Goal: Task Accomplishment & Management: Use online tool/utility

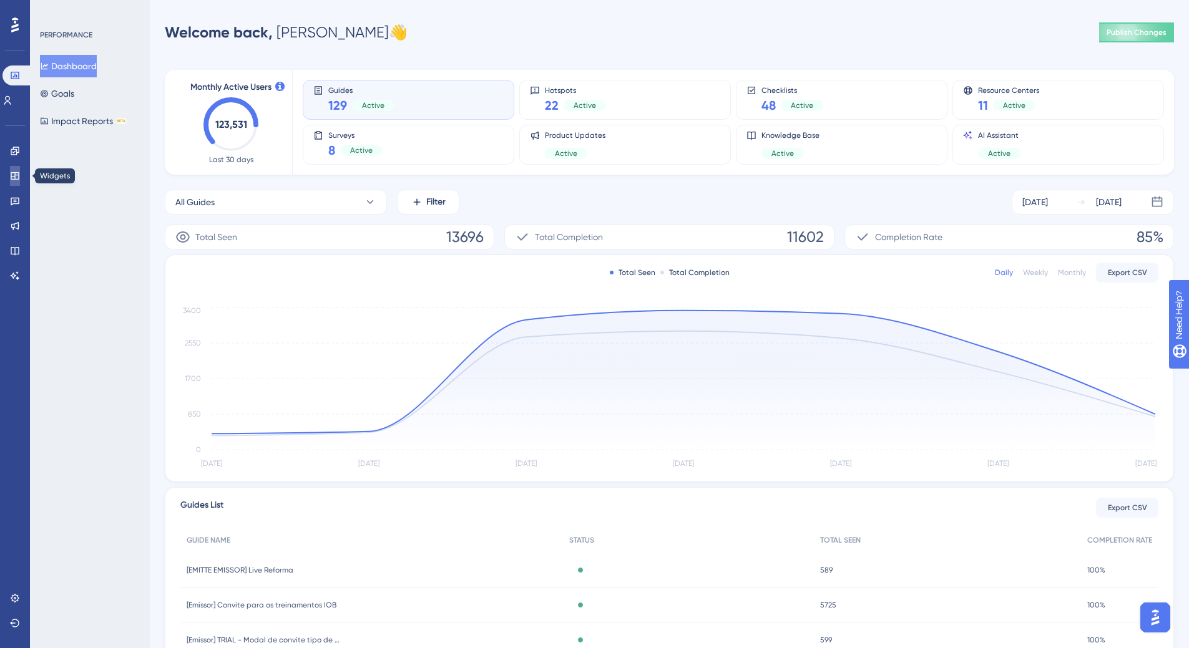
click at [20, 172] on link at bounding box center [15, 176] width 10 height 20
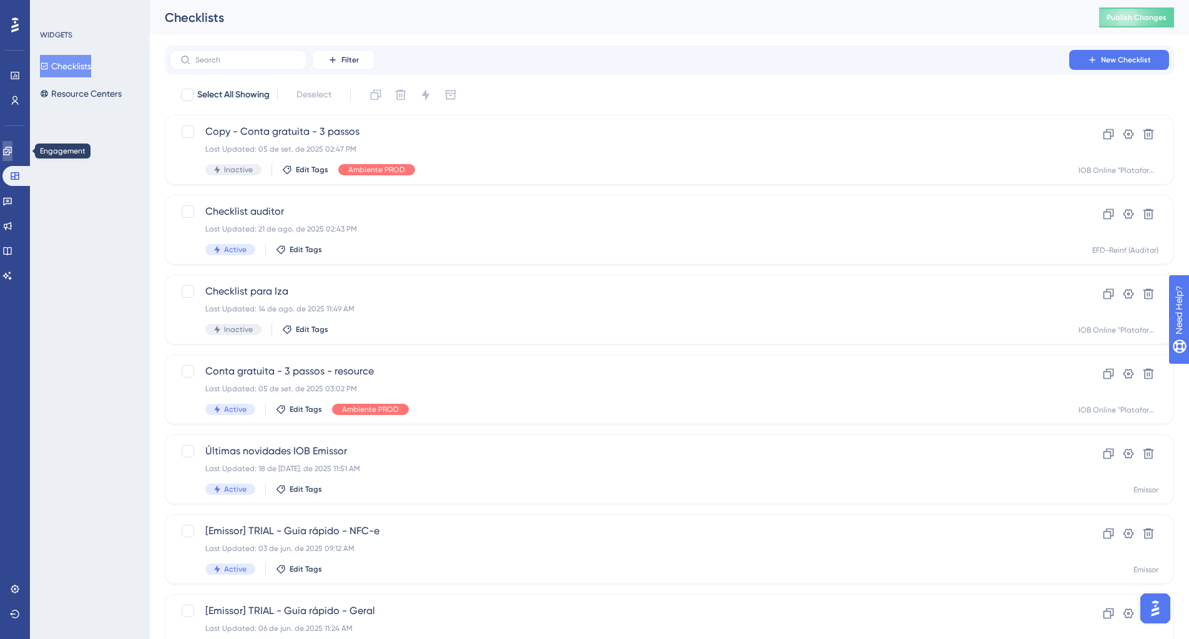
click at [12, 155] on link at bounding box center [7, 151] width 10 height 20
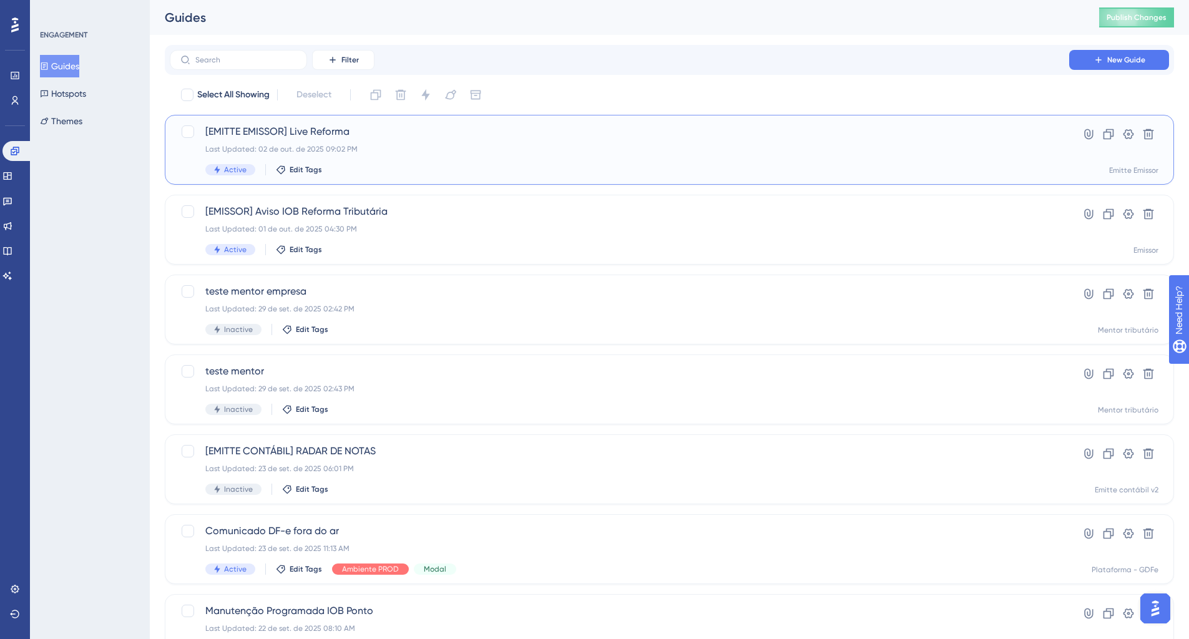
click at [281, 150] on div "Last Updated: 02 de out. de 2025 09:02 PM" at bounding box center [619, 149] width 828 height 10
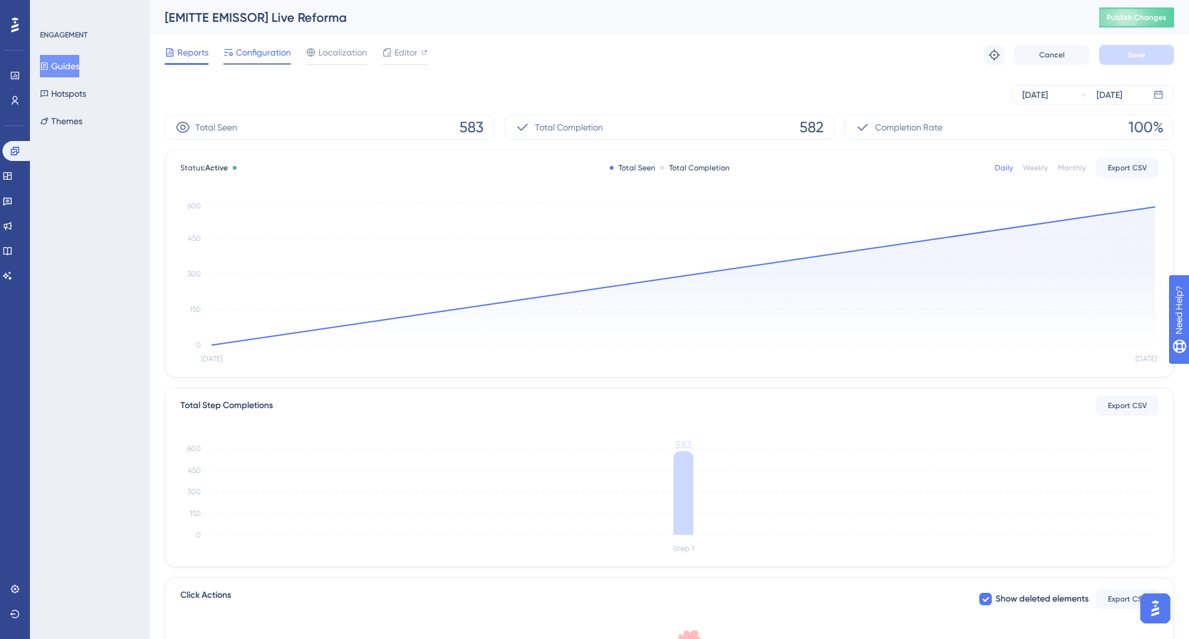
click at [275, 57] on span "Configuration" at bounding box center [263, 52] width 55 height 15
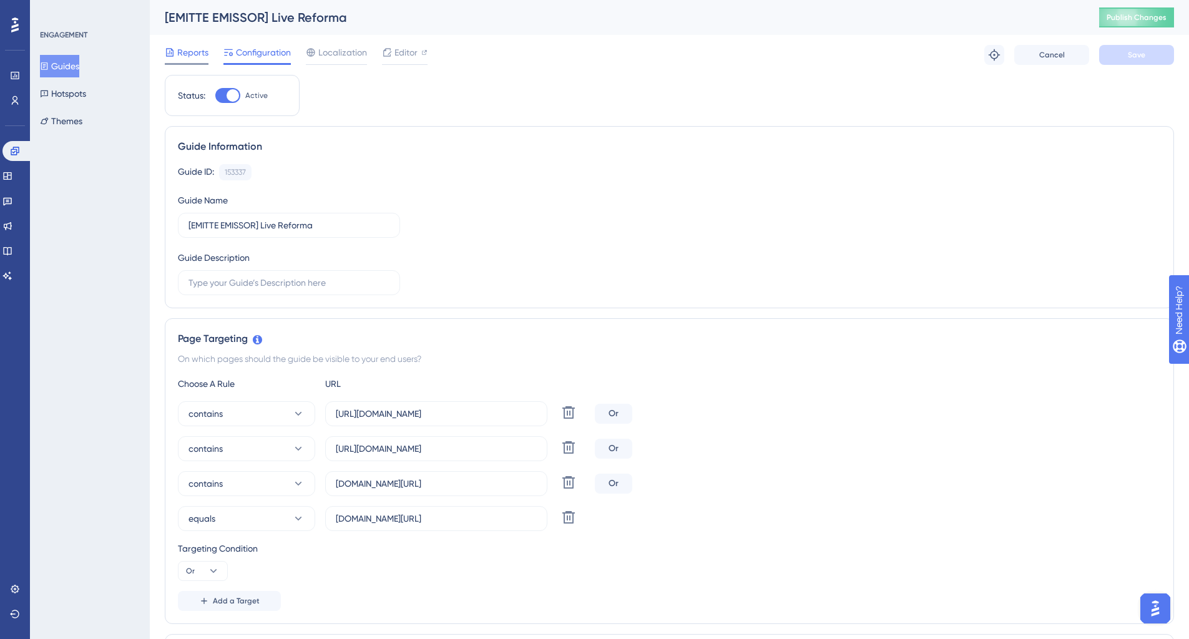
click at [194, 58] on span "Reports" at bounding box center [192, 52] width 31 height 15
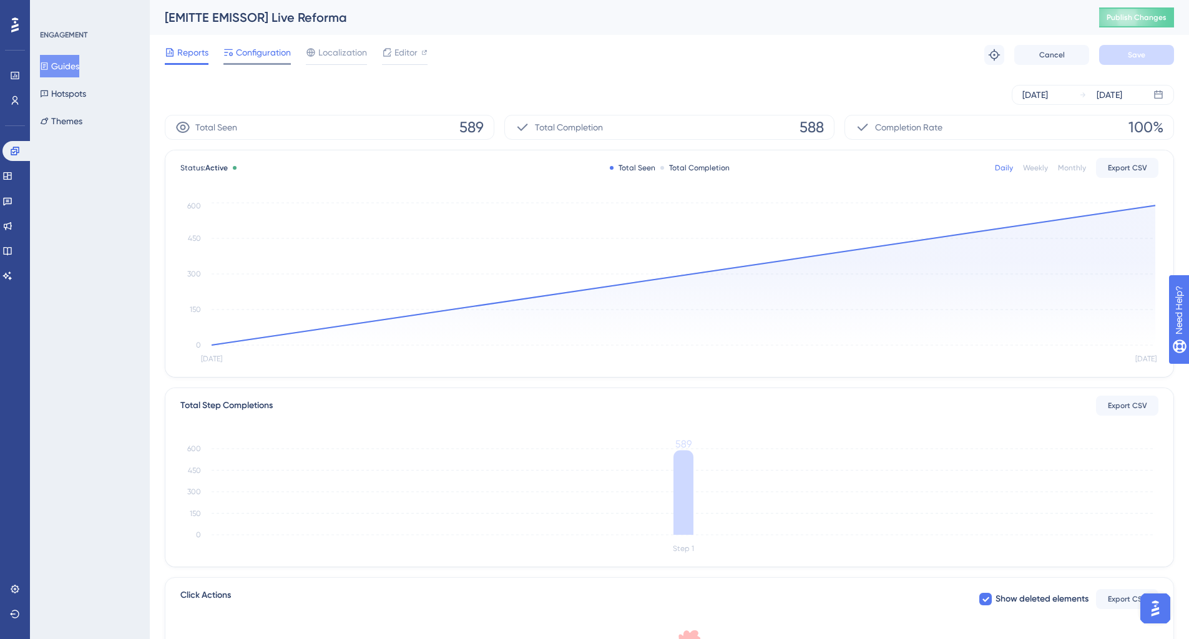
click at [274, 54] on span "Configuration" at bounding box center [263, 52] width 55 height 15
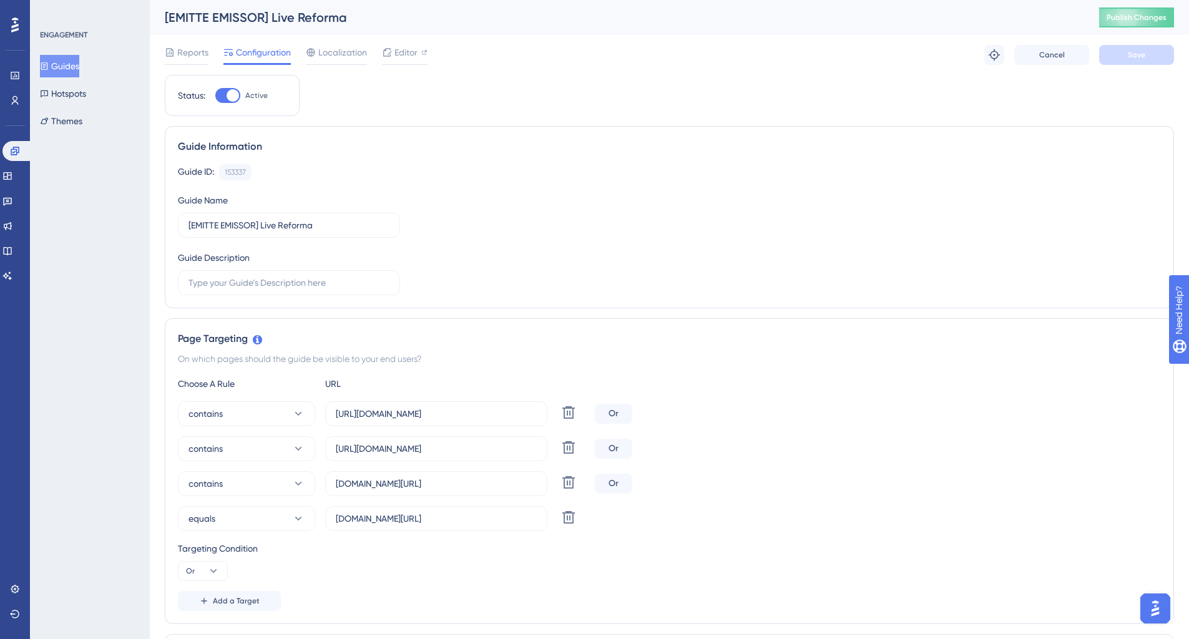
click at [403, 43] on div "Reports Configuration Localization Editor Troubleshoot Cancel Save" at bounding box center [669, 55] width 1009 height 40
click at [401, 52] on span "Editor" at bounding box center [405, 52] width 23 height 15
click at [396, 56] on span "Editor" at bounding box center [405, 52] width 23 height 15
click at [1156, 25] on button "Publish Changes" at bounding box center [1136, 17] width 75 height 20
